Goal: Obtain resource: Download file/media

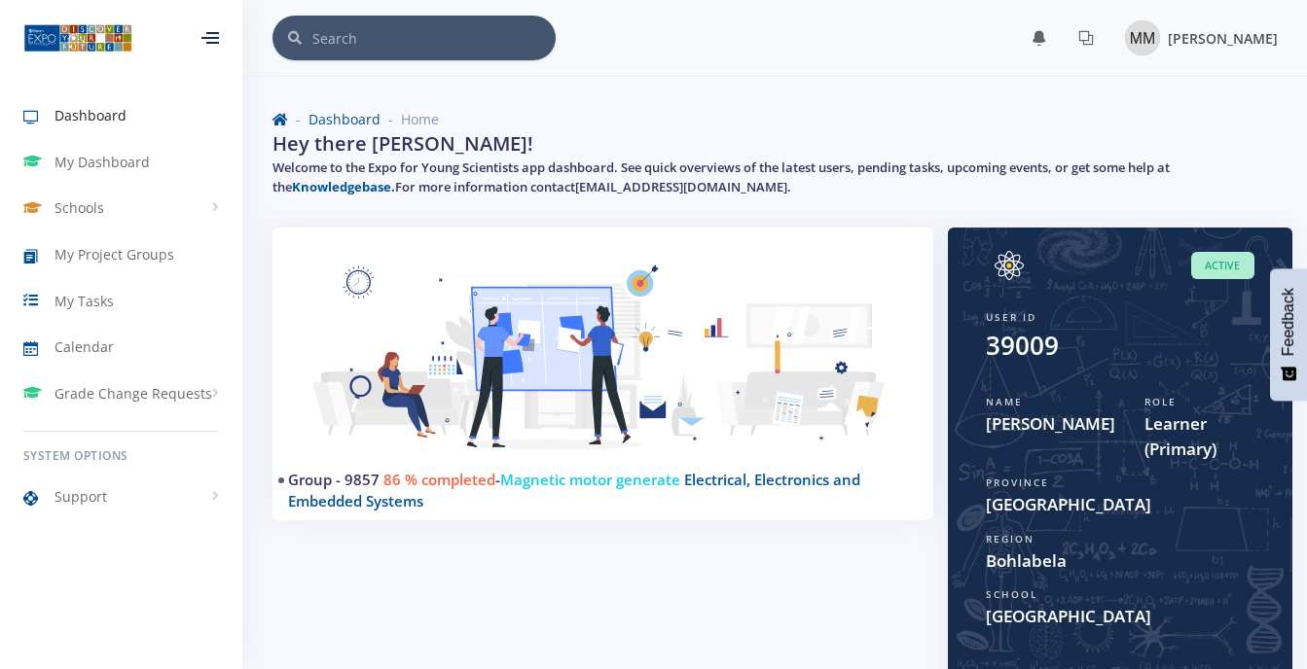
scroll to position [15, 15]
click at [1135, 34] on img at bounding box center [1142, 37] width 35 height 35
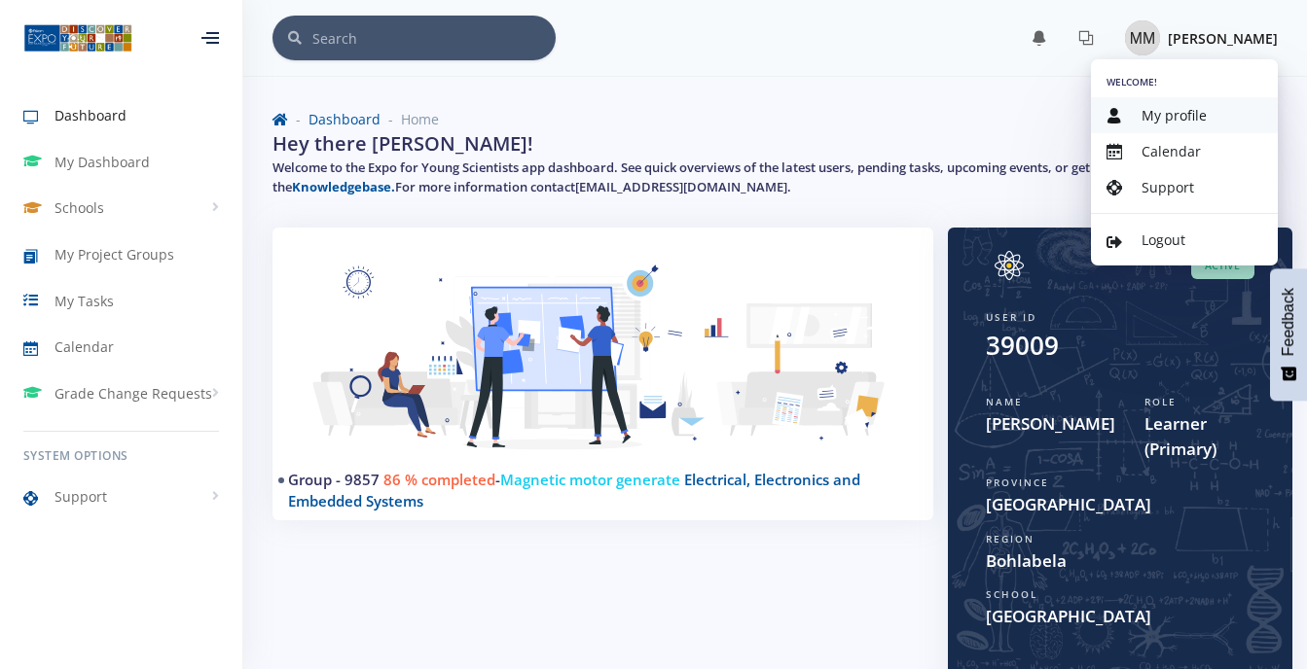
click at [1147, 111] on span "My profile" at bounding box center [1173, 115] width 65 height 18
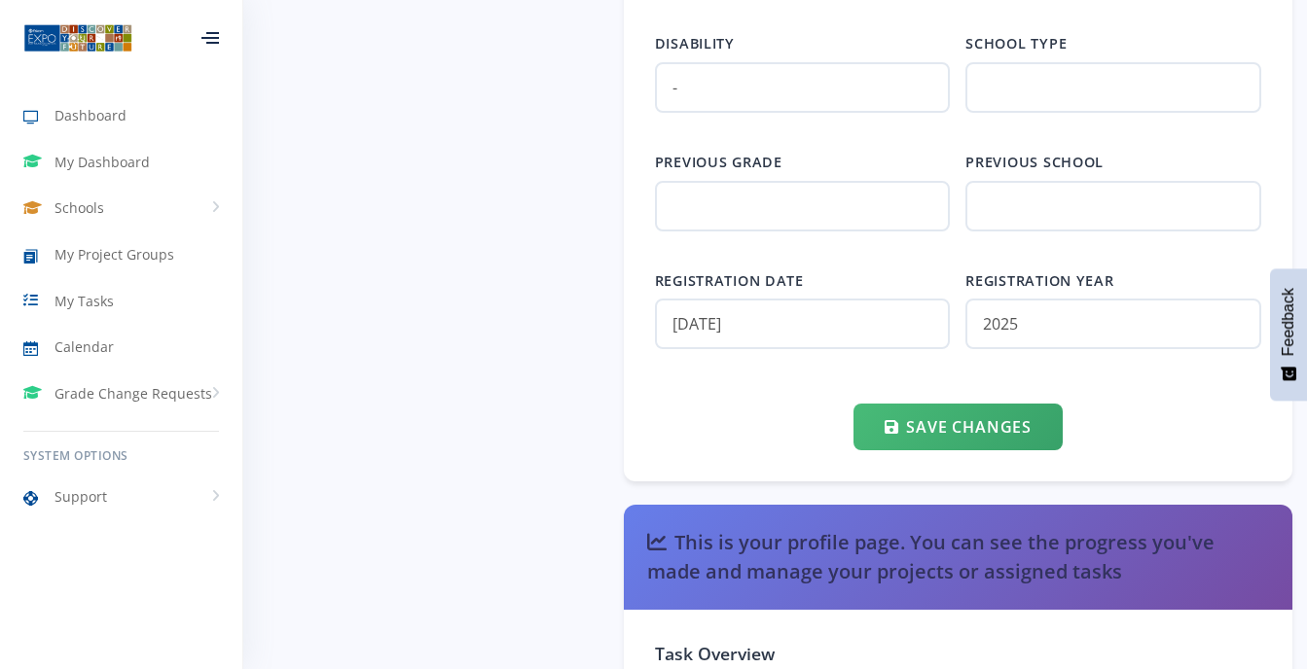
scroll to position [2929, 0]
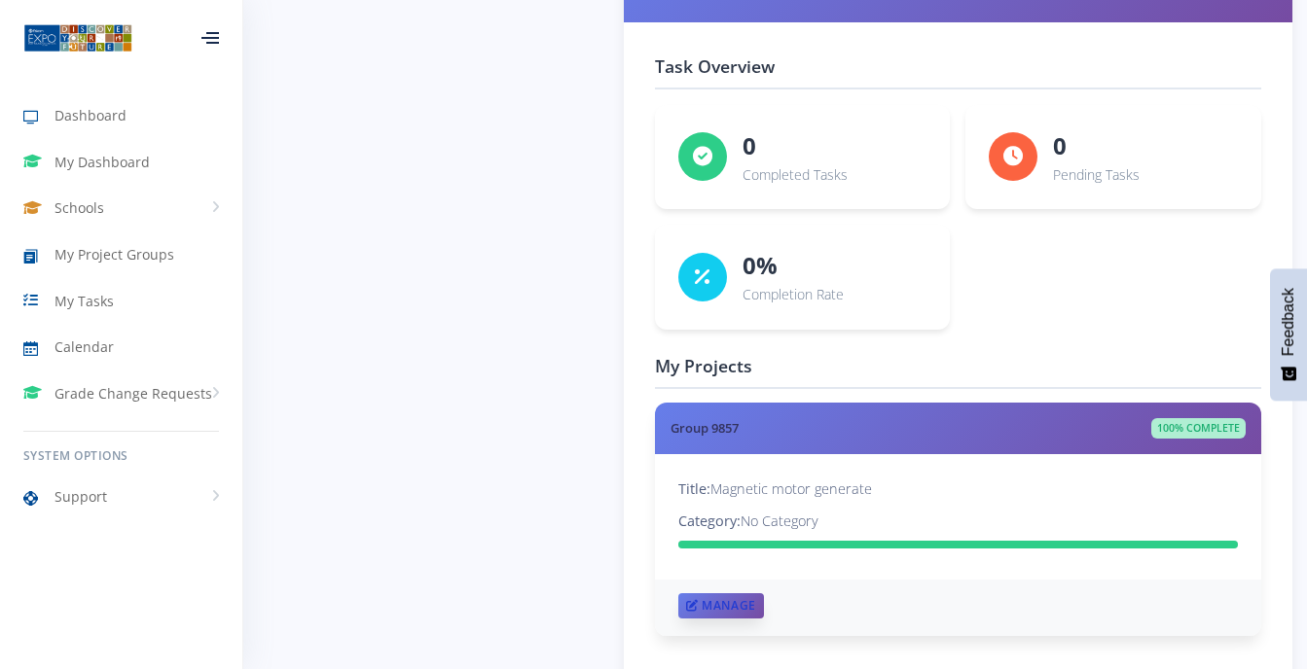
click at [696, 612] on icon at bounding box center [692, 606] width 13 height 12
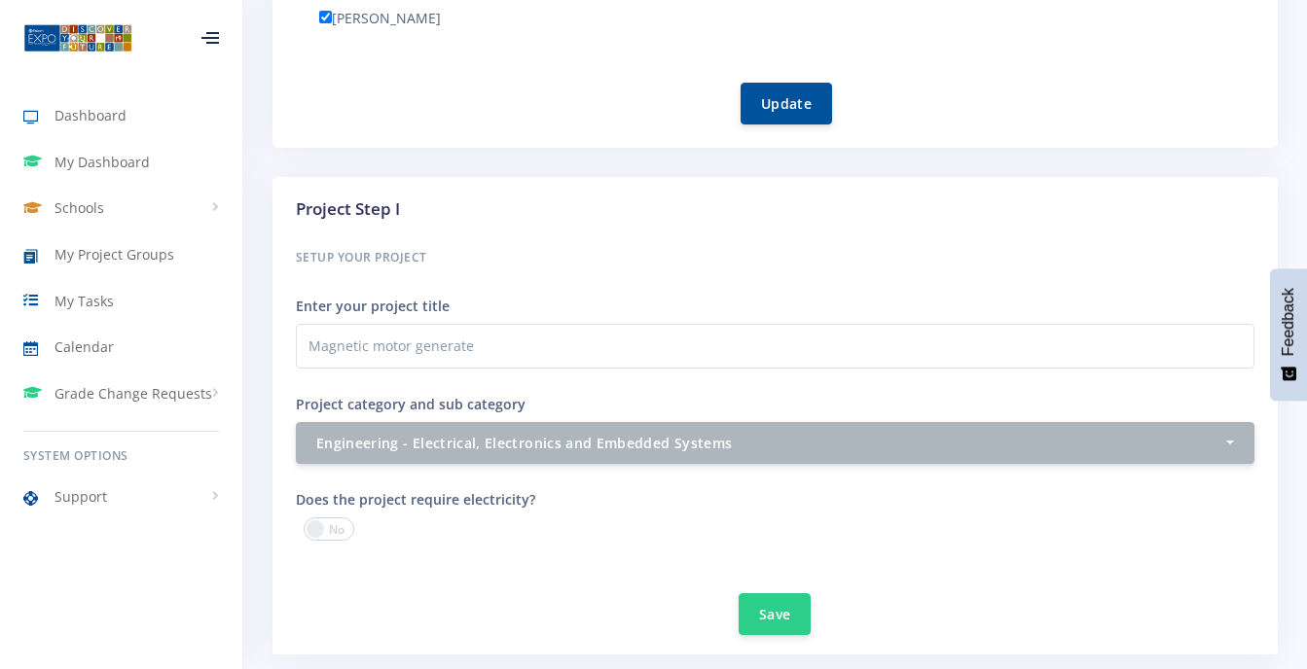
scroll to position [1171, 0]
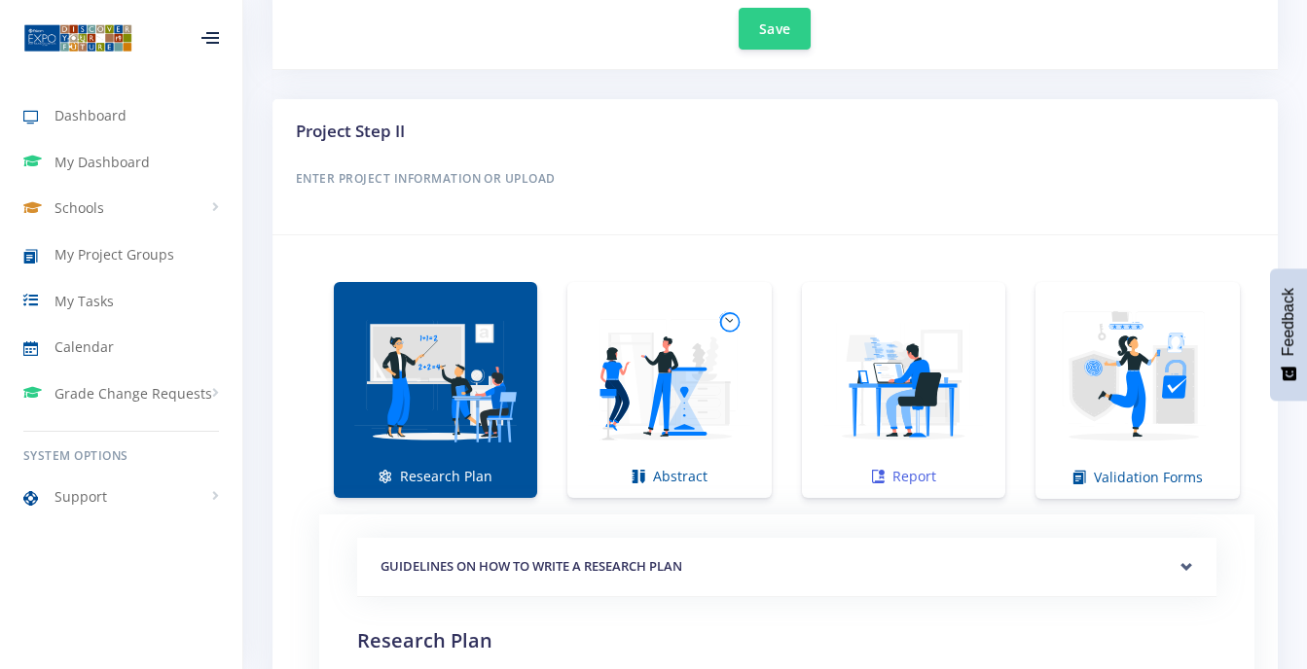
click at [927, 414] on img at bounding box center [903, 380] width 172 height 172
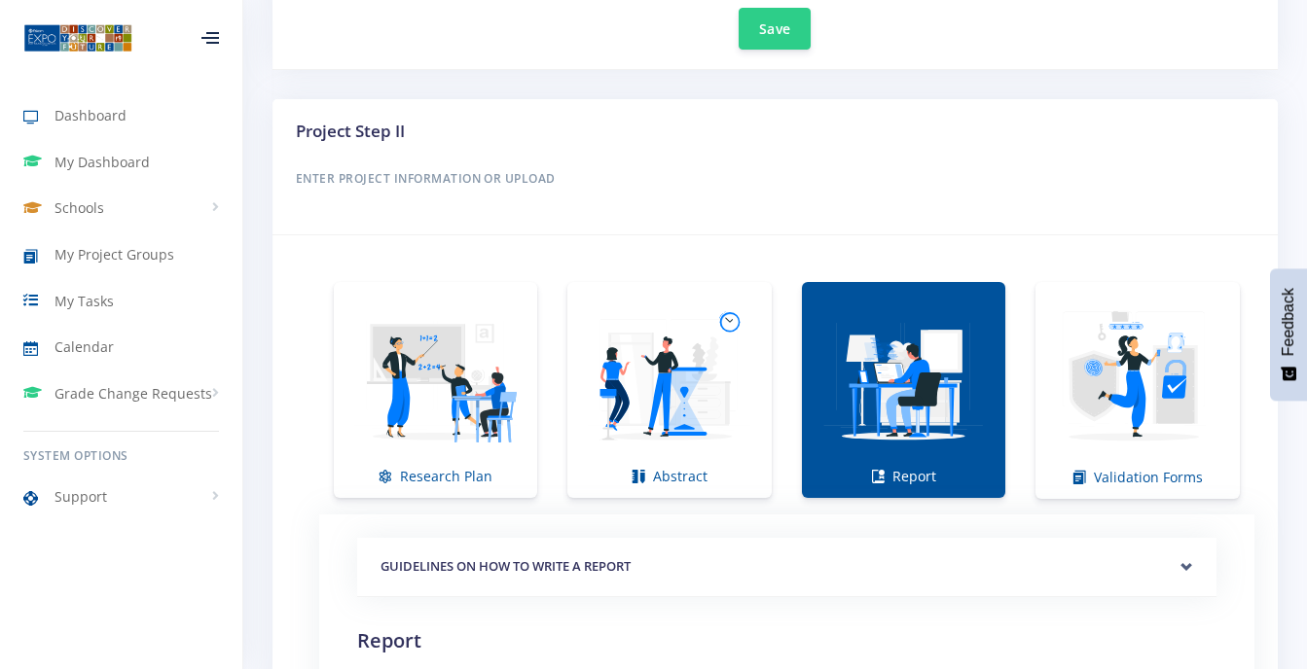
scroll to position [1757, 0]
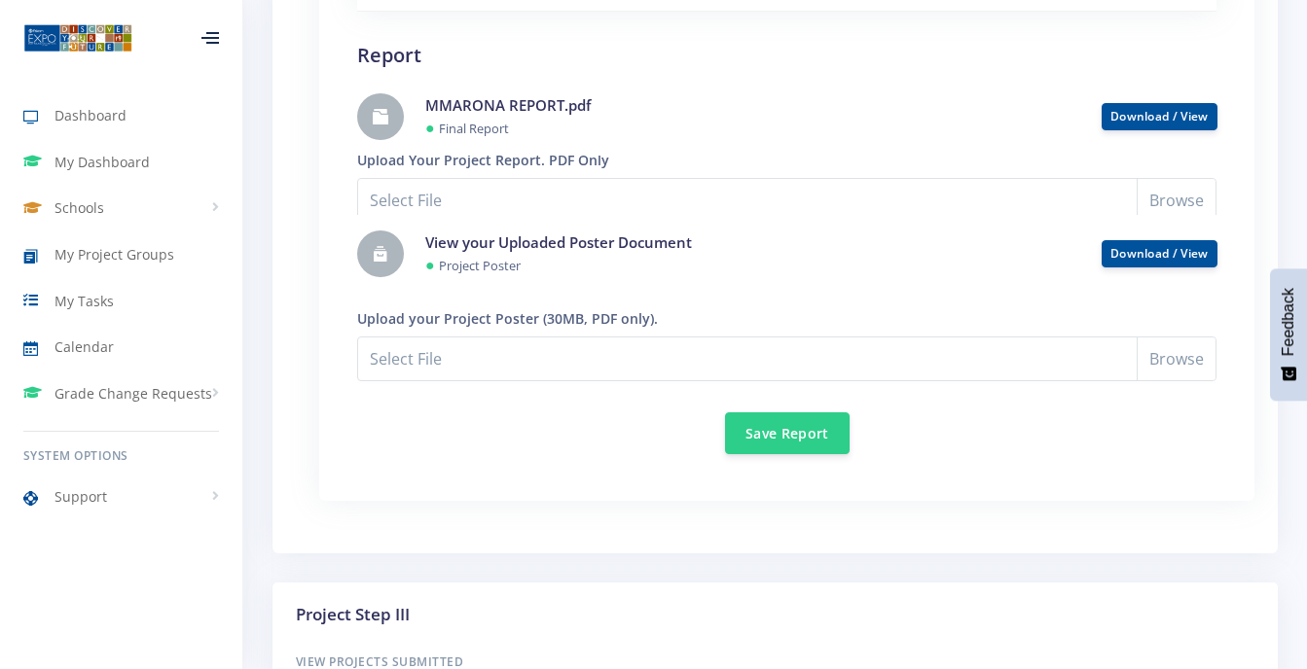
click at [515, 261] on small "Project Poster" at bounding box center [480, 266] width 82 height 18
click at [393, 253] on link at bounding box center [380, 254] width 47 height 47
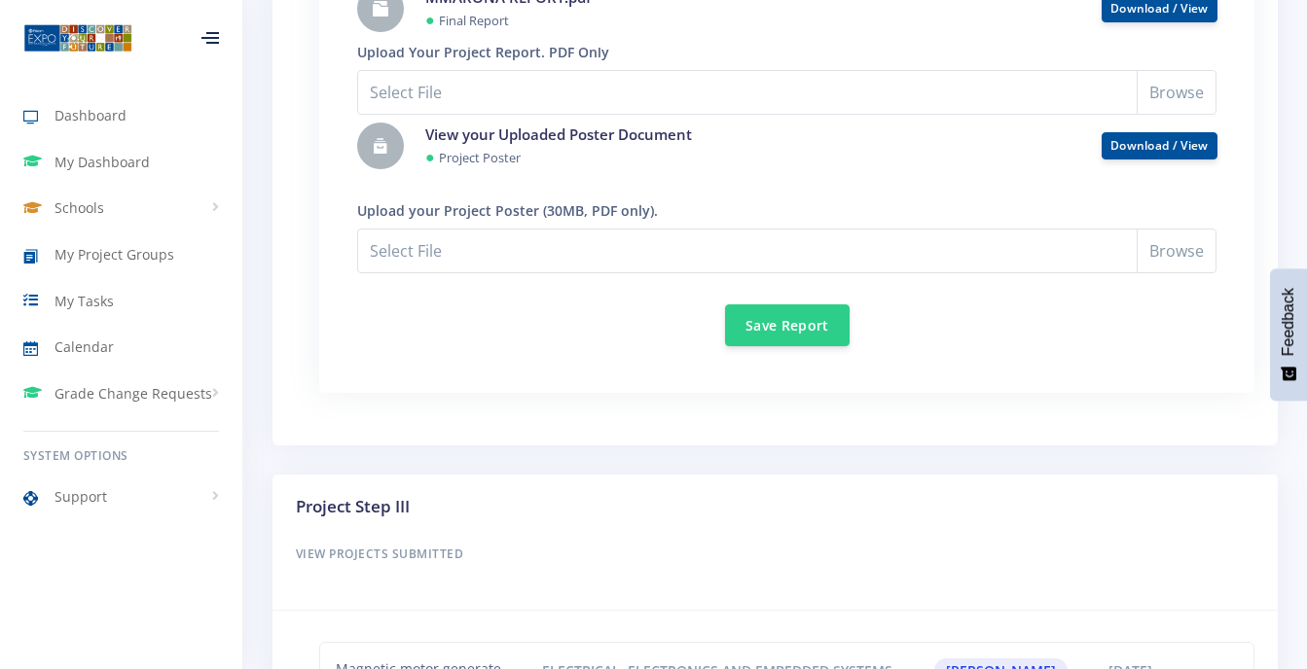
scroll to position [1847, 0]
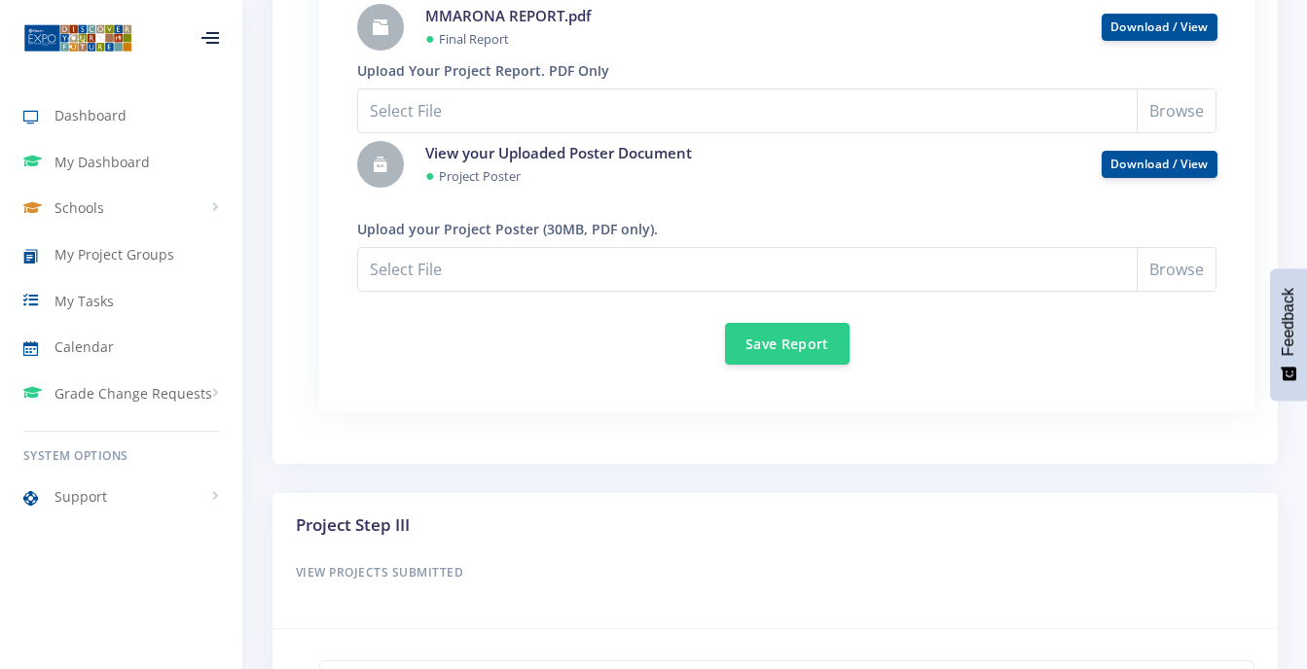
click at [507, 72] on label "Upload Your Project Report. PDF Only" at bounding box center [483, 70] width 252 height 20
click at [1192, 166] on link "Download / View" at bounding box center [1159, 163] width 98 height 17
